Goal: Information Seeking & Learning: Learn about a topic

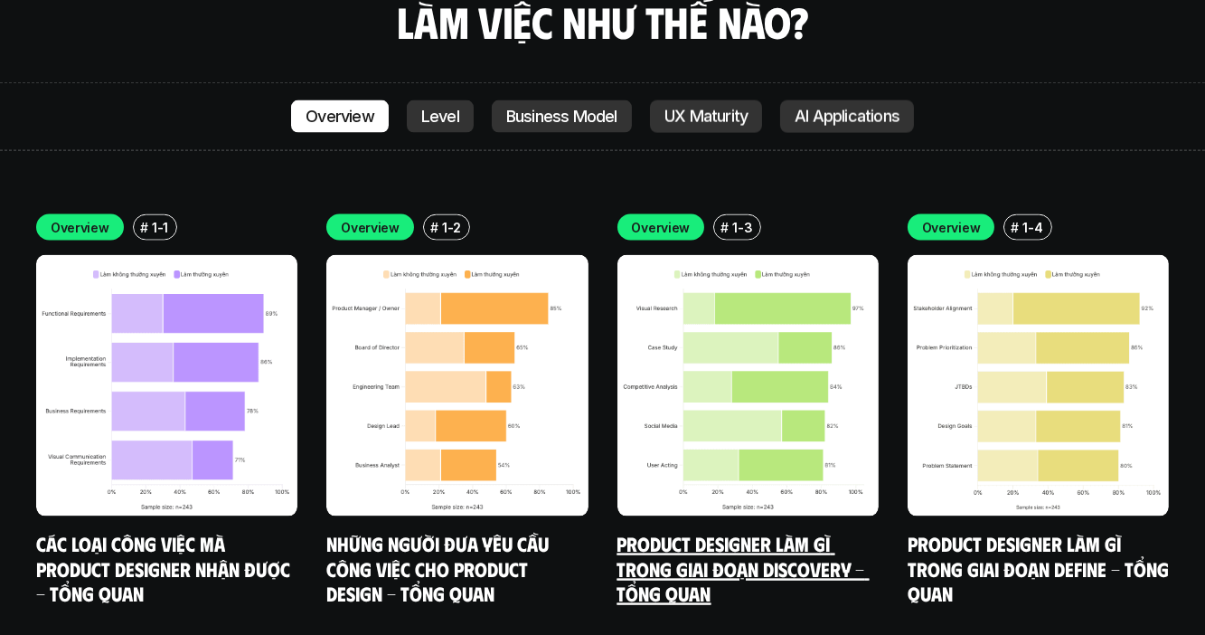
scroll to position [5235, 0]
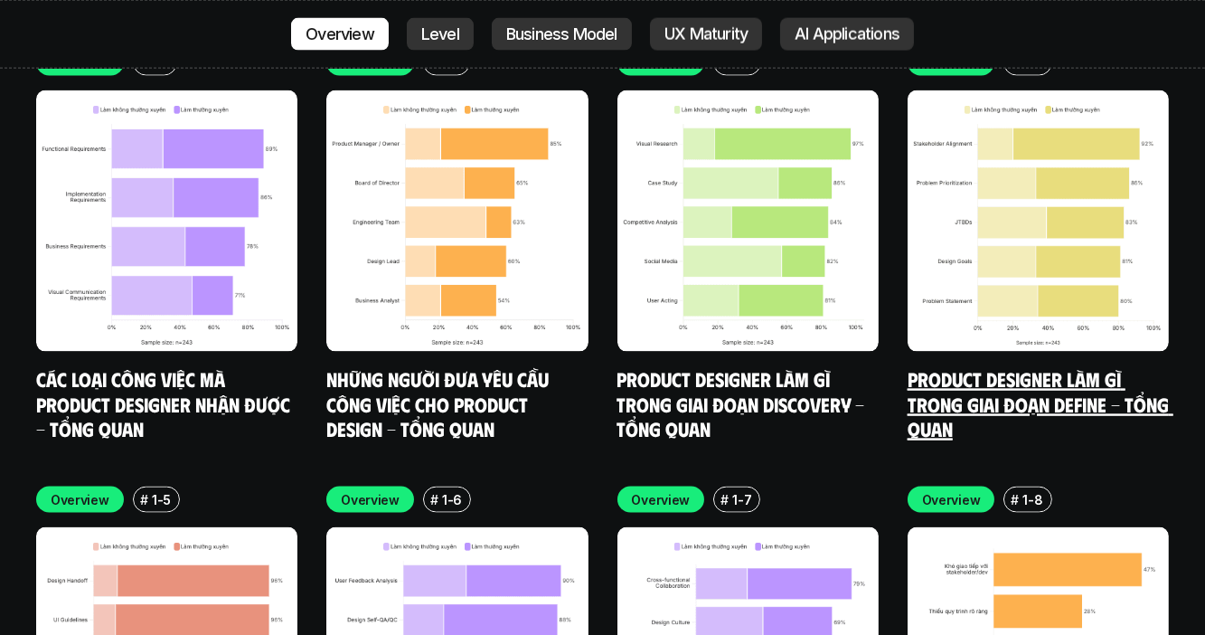
click at [940, 366] on link "Product Designer làm gì trong giai đoạn Define - Tổng quan" at bounding box center [1041, 403] width 266 height 74
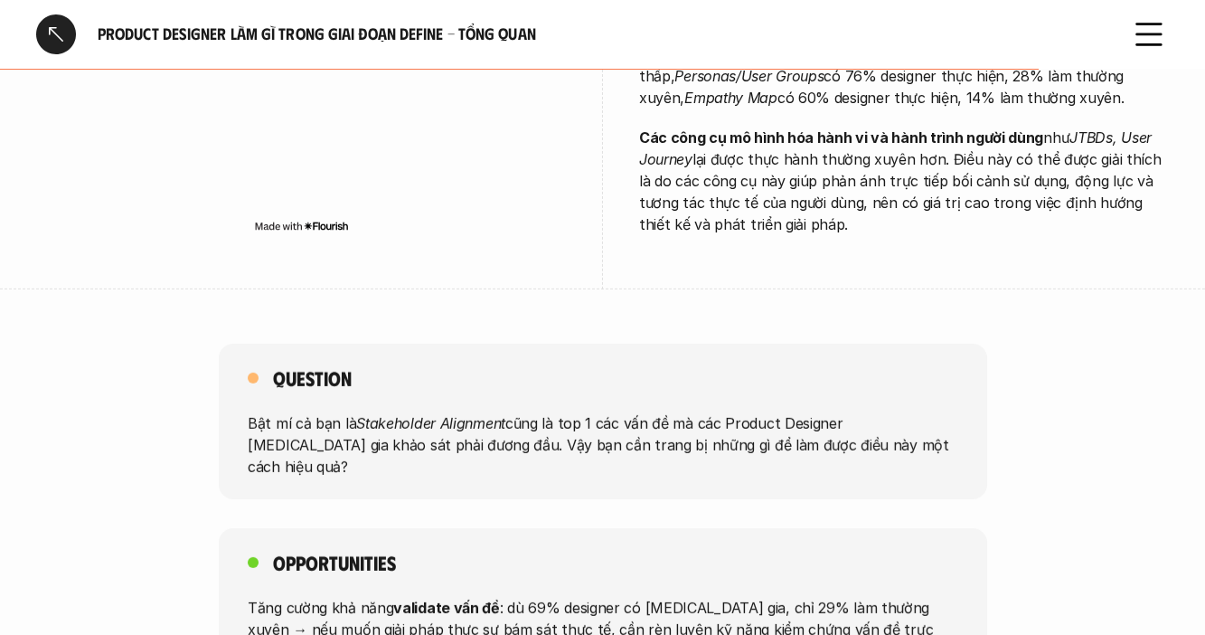
scroll to position [1512, 0]
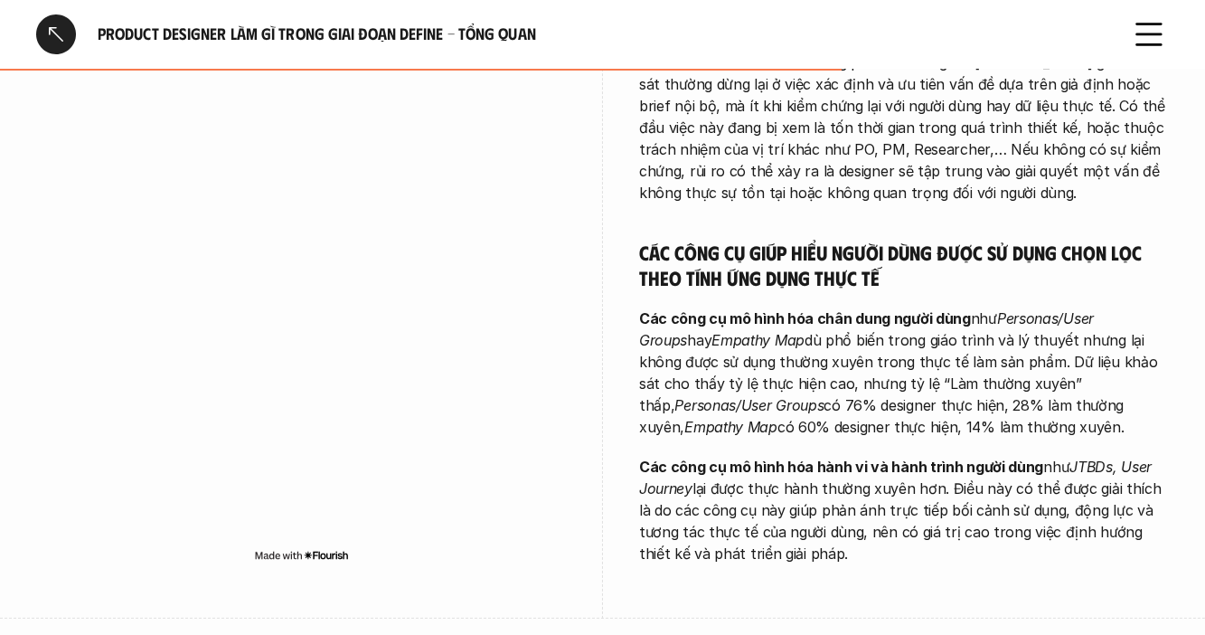
click at [1162, 34] on icon at bounding box center [1149, 34] width 40 height 40
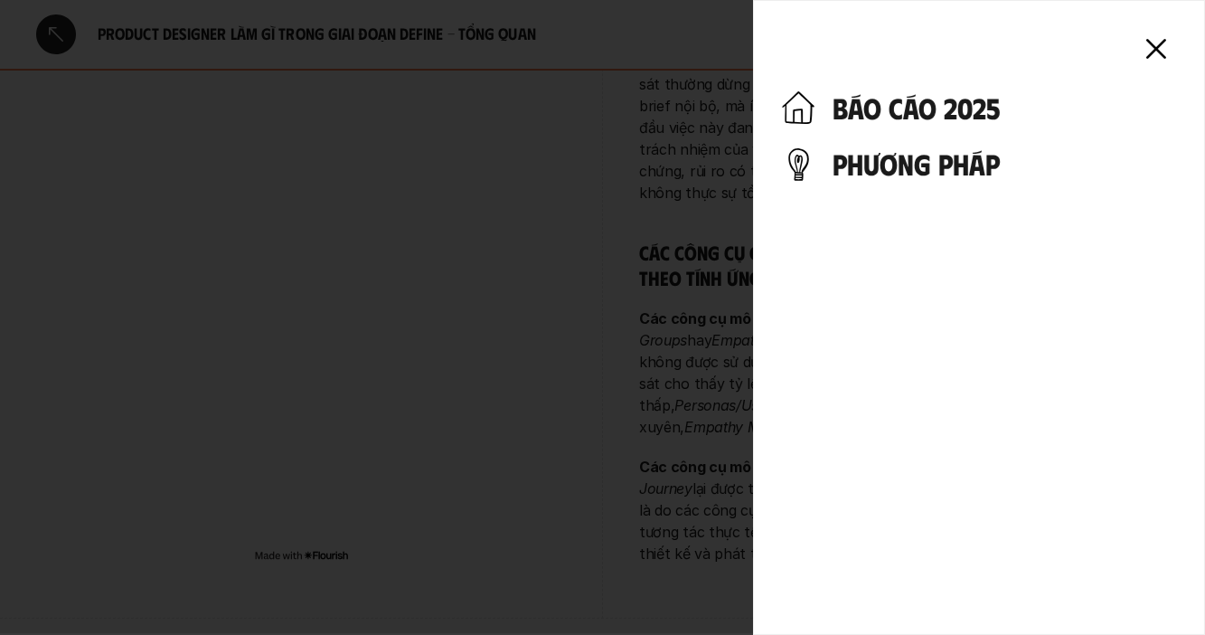
click at [897, 153] on h4 "phương pháp" at bounding box center [1003, 163] width 343 height 34
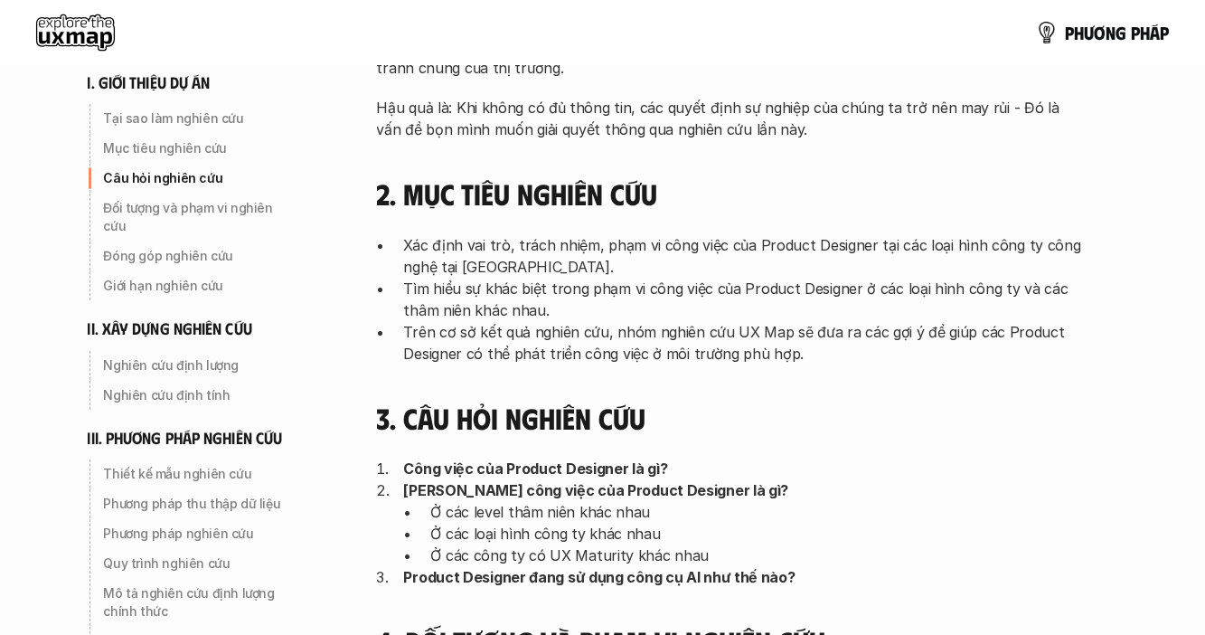
scroll to position [164, 0]
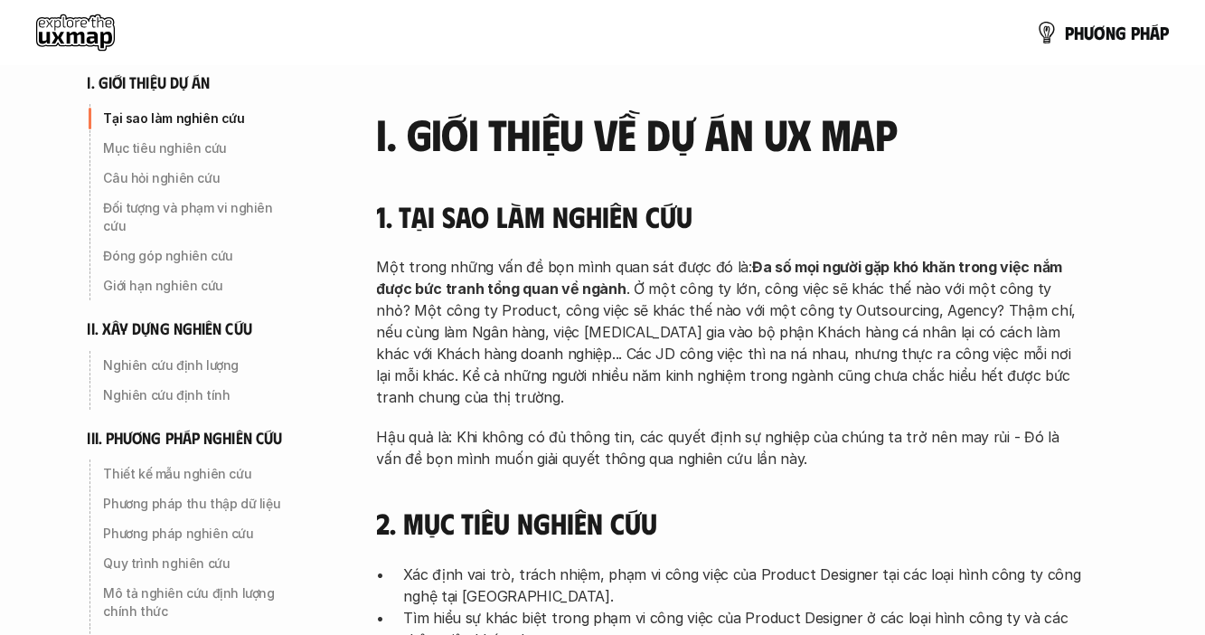
click at [53, 33] on use at bounding box center [75, 32] width 79 height 36
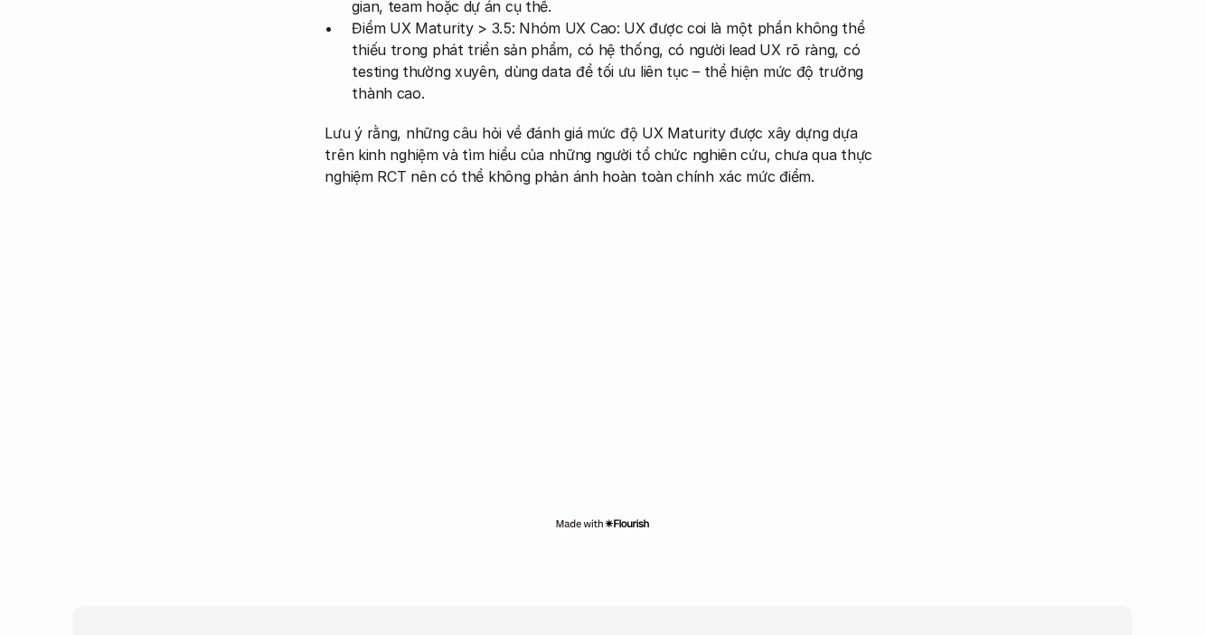
scroll to position [4355, 0]
